Goal: Find specific page/section

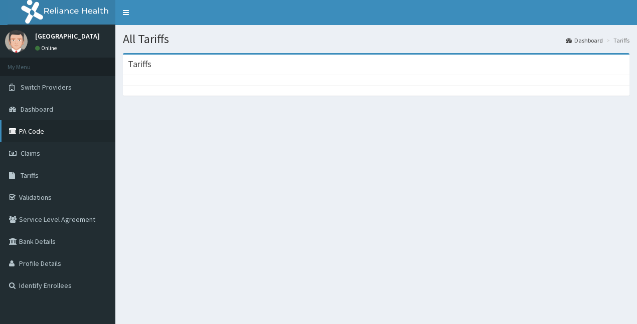
click at [50, 131] on link "PA Code" at bounding box center [57, 131] width 115 height 22
